Goal: Task Accomplishment & Management: Use online tool/utility

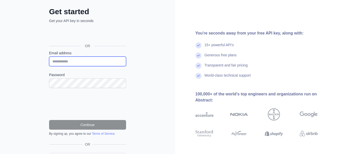
click at [89, 63] on input "Email address" at bounding box center [87, 61] width 77 height 10
type input "**********"
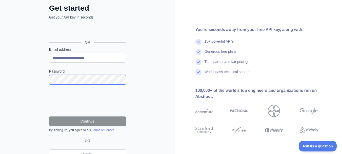
scroll to position [29, 0]
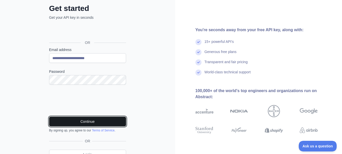
click at [75, 123] on button "Continue" at bounding box center [87, 121] width 77 height 10
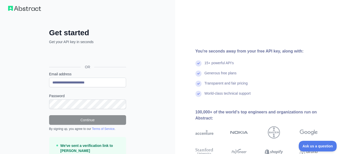
scroll to position [0, 0]
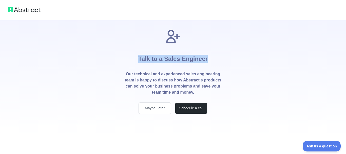
drag, startPoint x: 140, startPoint y: 58, endPoint x: 206, endPoint y: 60, distance: 65.9
click at [206, 60] on h1 "Talk to a Sales Engineer" at bounding box center [172, 58] width 69 height 26
click at [207, 60] on div "Talk to a Sales Engineer Our technical and experienced sales engineering team i…" at bounding box center [172, 70] width 113 height 85
drag, startPoint x: 207, startPoint y: 60, endPoint x: 137, endPoint y: 58, distance: 69.7
click at [137, 58] on div "Talk to a Sales Engineer Our technical and experienced sales engineering team i…" at bounding box center [172, 70] width 113 height 85
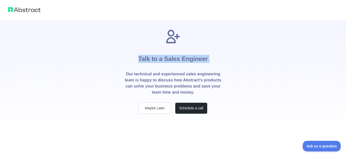
click at [137, 58] on div "Talk to a Sales Engineer Our technical and experienced sales engineering team i…" at bounding box center [172, 70] width 113 height 85
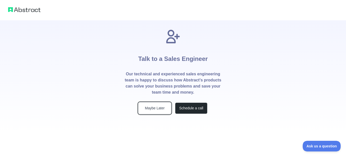
click at [152, 111] on button "Maybe Later" at bounding box center [155, 107] width 32 height 11
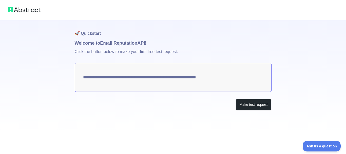
drag, startPoint x: 225, startPoint y: 81, endPoint x: 105, endPoint y: 61, distance: 122.3
click at [105, 61] on div "**********" at bounding box center [173, 75] width 197 height 110
click at [245, 106] on button "Make test request" at bounding box center [254, 104] width 36 height 11
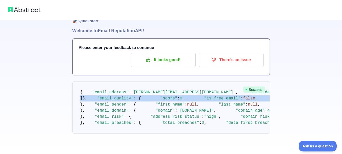
scroll to position [127, 0]
drag, startPoint x: 142, startPoint y: 87, endPoint x: 89, endPoint y: 36, distance: 73.1
click at [89, 81] on pre "{ "email_address" : "abhik@ikraftsolutions.com" , "email_deliverability" : { "s…" at bounding box center [171, 107] width 198 height 52
drag, startPoint x: 89, startPoint y: 49, endPoint x: 153, endPoint y: 110, distance: 88.1
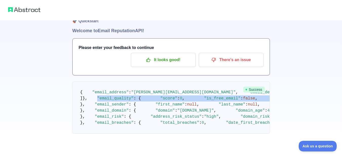
click at [153, 110] on pre "{ "email_address" : "abhik@ikraftsolutions.com" , "email_deliverability" : { "s…" at bounding box center [171, 107] width 198 height 52
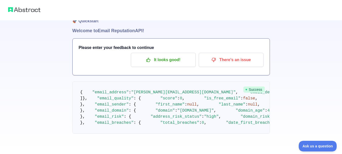
scroll to position [0, 0]
